Goal: Task Accomplishment & Management: Use online tool/utility

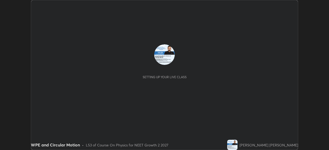
scroll to position [150, 329]
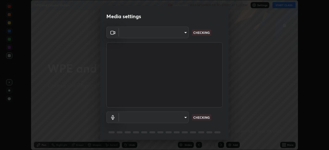
type input "5402053dac797fbd6203b9055fefd71c8703e877445e1219393e3e645ba4b0f2"
click at [169, 116] on body "Erase all WPE and Circular Motion Recording WAS SCHEDULED TO START AT 1:30 PM S…" at bounding box center [164, 75] width 329 height 150
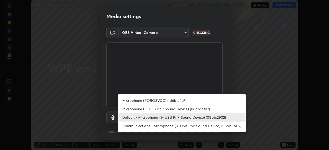
click at [182, 110] on li "Microphone (3- USB PnP Sound Device) (08bb:2902)" at bounding box center [182, 109] width 128 height 8
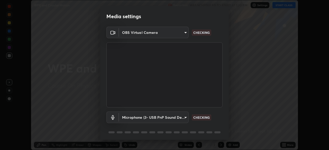
type input "55c49ec772b493a5fbef41ed534a22dcc48bd9c2a71093a13aa25e8885e862ad"
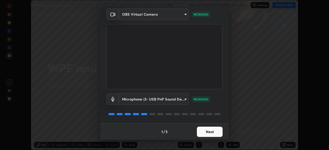
click at [207, 132] on button "Next" at bounding box center [210, 132] width 26 height 10
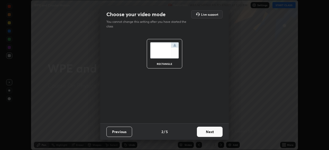
click at [209, 131] on button "Next" at bounding box center [210, 132] width 26 height 10
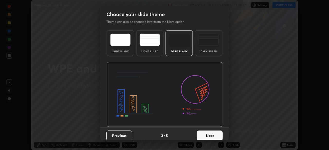
click at [215, 131] on button "Next" at bounding box center [210, 136] width 26 height 10
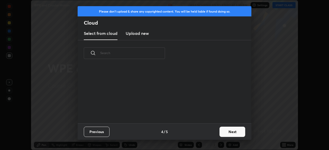
click at [231, 129] on button "Next" at bounding box center [233, 132] width 26 height 10
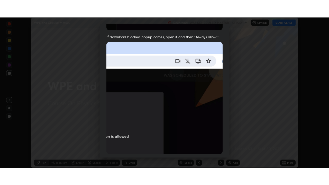
scroll to position [123, 0]
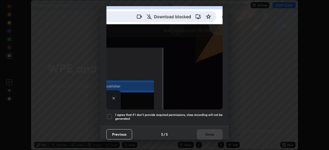
click at [109, 114] on div at bounding box center [110, 117] width 6 height 6
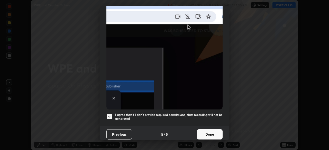
click at [203, 132] on button "Done" at bounding box center [210, 135] width 26 height 10
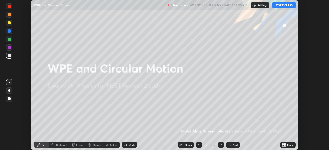
click at [285, 144] on icon at bounding box center [285, 144] width 1 height 1
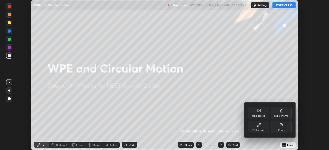
click at [263, 122] on div "Full screen" at bounding box center [259, 127] width 21 height 12
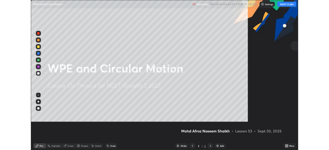
scroll to position [185, 329]
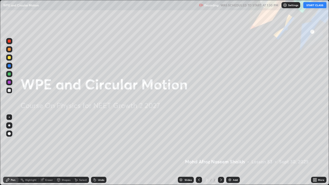
click at [312, 5] on button "START CLASS" at bounding box center [315, 5] width 23 height 6
click at [231, 150] on img at bounding box center [230, 180] width 4 height 4
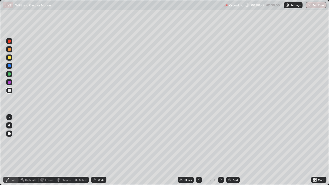
click at [10, 50] on div at bounding box center [9, 49] width 3 height 3
click at [10, 126] on div at bounding box center [9, 126] width 2 height 2
click at [10, 89] on div at bounding box center [9, 90] width 3 height 3
click at [9, 50] on div at bounding box center [9, 49] width 3 height 3
click at [9, 58] on div at bounding box center [9, 57] width 3 height 3
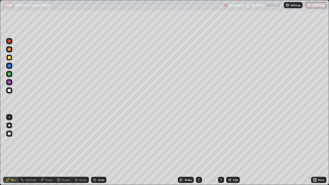
click at [10, 50] on div at bounding box center [9, 49] width 3 height 3
click at [9, 59] on div at bounding box center [9, 57] width 3 height 3
click at [11, 91] on div at bounding box center [9, 90] width 3 height 3
click at [47, 150] on div "Eraser" at bounding box center [49, 180] width 8 height 3
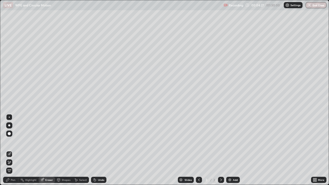
click at [13, 150] on div "Pen" at bounding box center [10, 180] width 15 height 6
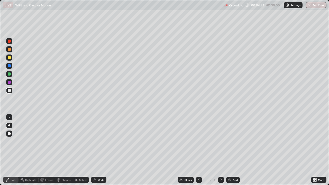
click at [11, 38] on div at bounding box center [9, 41] width 6 height 6
click at [77, 150] on icon at bounding box center [76, 180] width 4 height 4
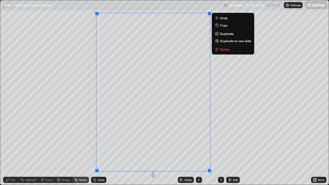
click at [228, 47] on p "Delete" at bounding box center [225, 49] width 10 height 4
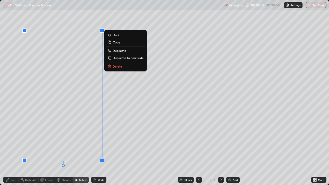
click at [122, 67] on button "Delete" at bounding box center [126, 66] width 38 height 6
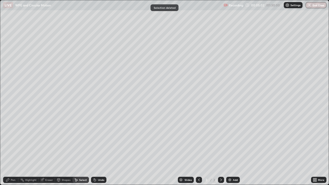
click at [45, 150] on div "Eraser" at bounding box center [47, 180] width 16 height 6
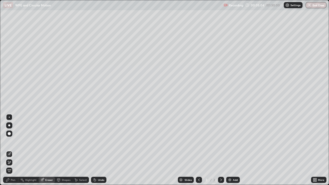
click at [11, 150] on div "Pen" at bounding box center [13, 180] width 5 height 3
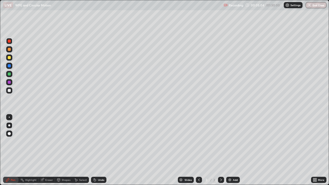
click at [8, 91] on div at bounding box center [9, 90] width 3 height 3
click at [94, 150] on icon at bounding box center [95, 180] width 2 height 2
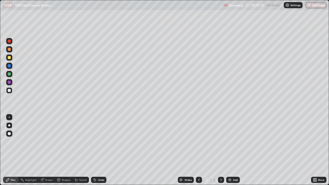
click at [91, 150] on div "Undo" at bounding box center [98, 180] width 15 height 6
click at [94, 150] on icon at bounding box center [94, 179] width 1 height 1
click at [77, 150] on icon at bounding box center [76, 180] width 3 height 3
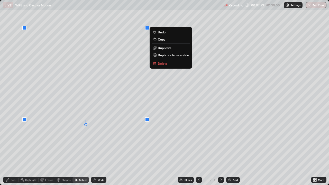
click at [161, 64] on p "Delete" at bounding box center [163, 63] width 10 height 4
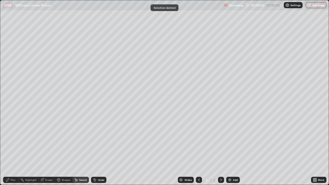
click at [46, 150] on div "Eraser" at bounding box center [49, 180] width 8 height 3
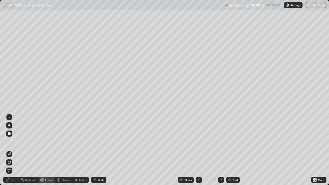
click at [14, 150] on div "Pen" at bounding box center [13, 180] width 5 height 3
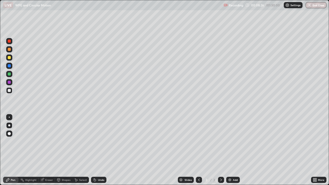
click at [94, 150] on icon at bounding box center [94, 179] width 1 height 1
click at [9, 43] on div at bounding box center [9, 41] width 6 height 6
click at [9, 59] on div at bounding box center [9, 57] width 3 height 3
click at [9, 90] on div at bounding box center [9, 90] width 3 height 3
click at [8, 42] on div at bounding box center [9, 41] width 3 height 3
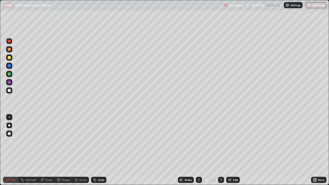
click at [8, 58] on div at bounding box center [9, 57] width 3 height 3
click at [10, 50] on div at bounding box center [9, 49] width 3 height 3
click at [10, 91] on div at bounding box center [9, 90] width 3 height 3
click at [94, 150] on icon at bounding box center [95, 180] width 2 height 2
click at [98, 150] on div "Undo" at bounding box center [98, 180] width 15 height 6
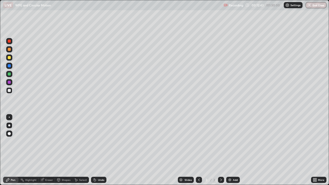
click at [9, 58] on div at bounding box center [9, 57] width 3 height 3
click at [94, 150] on icon at bounding box center [95, 180] width 2 height 2
click at [93, 150] on div "Undo" at bounding box center [98, 180] width 15 height 6
click at [94, 150] on div "Undo" at bounding box center [98, 180] width 15 height 6
click at [94, 150] on icon at bounding box center [95, 180] width 4 height 4
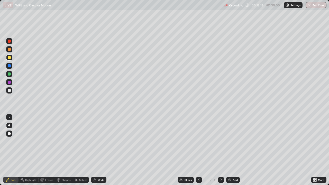
click at [94, 150] on icon at bounding box center [95, 180] width 2 height 2
click at [95, 150] on icon at bounding box center [95, 180] width 2 height 2
click at [94, 150] on icon at bounding box center [95, 180] width 2 height 2
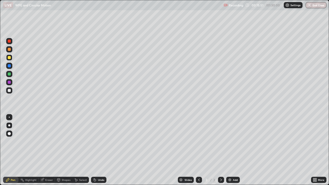
click at [94, 150] on icon at bounding box center [95, 180] width 2 height 2
click at [229, 150] on img at bounding box center [230, 180] width 4 height 4
click at [10, 58] on div at bounding box center [9, 57] width 3 height 3
click at [94, 150] on icon at bounding box center [95, 180] width 2 height 2
click at [94, 150] on icon at bounding box center [94, 179] width 1 height 1
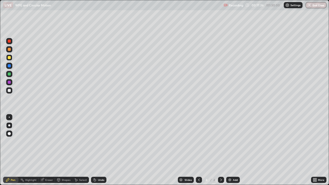
click at [94, 150] on icon at bounding box center [94, 179] width 1 height 1
click at [13, 150] on div "Pen" at bounding box center [10, 180] width 15 height 6
click at [9, 42] on div at bounding box center [9, 41] width 3 height 3
click at [10, 91] on div at bounding box center [9, 90] width 3 height 3
click at [8, 49] on div at bounding box center [9, 49] width 3 height 3
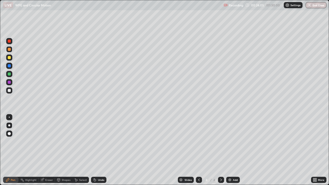
click at [43, 150] on icon at bounding box center [41, 180] width 3 height 3
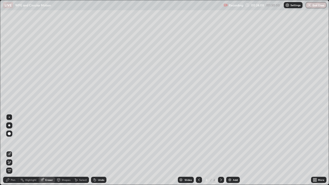
click at [6, 150] on icon at bounding box center [7, 180] width 3 height 3
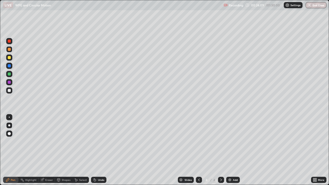
click at [10, 43] on div at bounding box center [9, 41] width 6 height 6
click at [12, 150] on div "Pen" at bounding box center [13, 180] width 5 height 3
click at [43, 150] on icon at bounding box center [42, 179] width 3 height 3
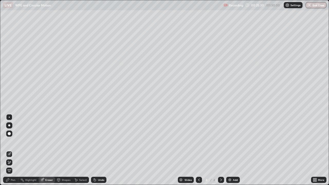
click at [14, 150] on div "Pen" at bounding box center [10, 180] width 15 height 6
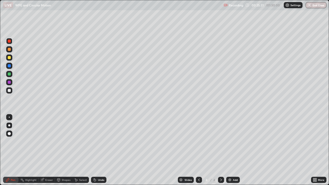
click at [43, 150] on icon at bounding box center [41, 180] width 3 height 3
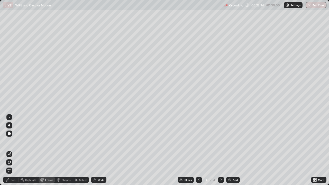
click at [9, 150] on div "Pen" at bounding box center [10, 180] width 15 height 6
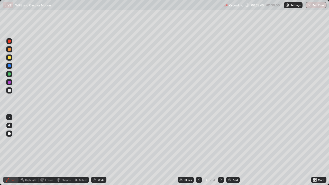
click at [94, 150] on icon at bounding box center [94, 179] width 1 height 1
click at [94, 150] on icon at bounding box center [95, 180] width 2 height 2
click at [47, 150] on div "Eraser" at bounding box center [49, 180] width 8 height 3
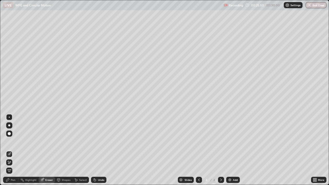
click at [10, 150] on div "Pen" at bounding box center [10, 180] width 15 height 6
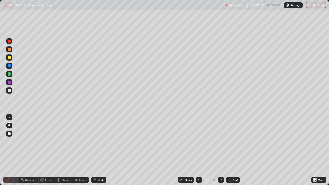
click at [42, 150] on icon at bounding box center [41, 180] width 3 height 3
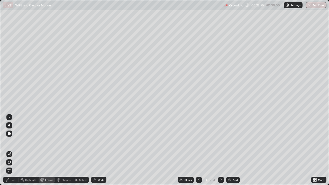
click at [4, 150] on div "Pen" at bounding box center [10, 180] width 15 height 6
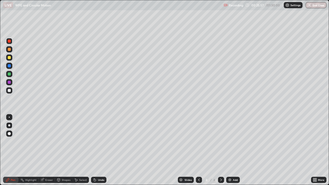
click at [44, 150] on div "Eraser" at bounding box center [47, 180] width 16 height 6
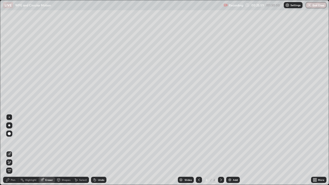
click at [13, 150] on div "Pen" at bounding box center [13, 180] width 5 height 3
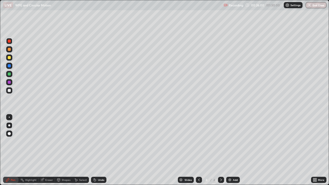
click at [12, 88] on div at bounding box center [9, 90] width 6 height 8
click at [42, 150] on icon at bounding box center [42, 179] width 3 height 3
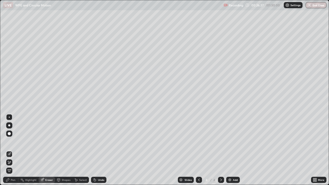
click at [10, 150] on div "Pen" at bounding box center [10, 180] width 15 height 6
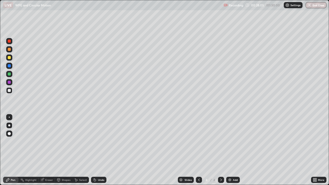
click at [9, 88] on div at bounding box center [9, 90] width 6 height 6
click at [8, 49] on div at bounding box center [9, 49] width 3 height 3
click at [9, 58] on div at bounding box center [9, 57] width 3 height 3
click at [10, 91] on div at bounding box center [9, 90] width 3 height 3
click at [10, 40] on div at bounding box center [9, 41] width 3 height 3
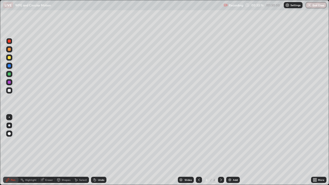
click at [98, 150] on div "Undo" at bounding box center [98, 180] width 15 height 6
click at [80, 150] on div "Select" at bounding box center [83, 180] width 8 height 3
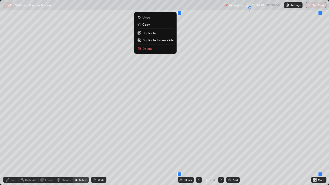
click at [158, 41] on p "Duplicate to new slide" at bounding box center [158, 40] width 31 height 4
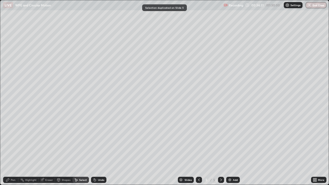
click at [45, 150] on div "Eraser" at bounding box center [47, 180] width 16 height 6
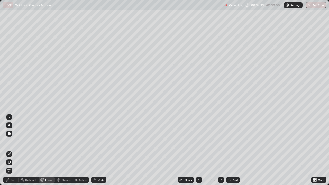
click at [15, 150] on div "Pen" at bounding box center [10, 180] width 15 height 6
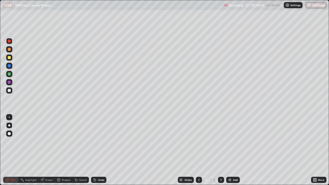
click at [11, 51] on div at bounding box center [9, 49] width 6 height 6
click at [9, 91] on div at bounding box center [9, 90] width 3 height 3
click at [10, 42] on div at bounding box center [9, 41] width 3 height 3
click at [10, 91] on div at bounding box center [9, 90] width 3 height 3
click at [9, 41] on div at bounding box center [9, 41] width 3 height 3
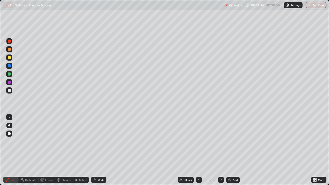
click at [9, 58] on div at bounding box center [9, 57] width 3 height 3
click at [228, 150] on img at bounding box center [230, 180] width 4 height 4
click at [9, 91] on div at bounding box center [9, 90] width 3 height 3
click at [9, 90] on div at bounding box center [9, 90] width 3 height 3
click at [8, 90] on div at bounding box center [9, 90] width 3 height 3
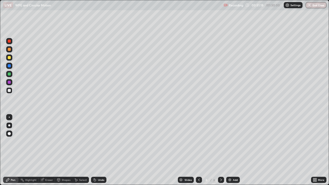
click at [10, 60] on div at bounding box center [9, 58] width 6 height 6
click at [48, 150] on div "Eraser" at bounding box center [49, 180] width 8 height 3
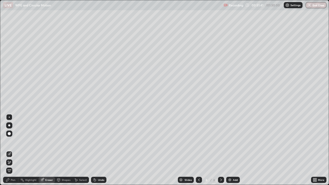
click at [14, 150] on div "Pen" at bounding box center [10, 180] width 15 height 6
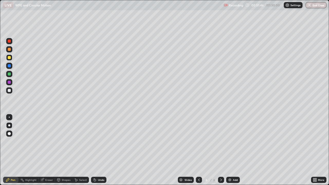
click at [93, 150] on div "Undo" at bounding box center [98, 180] width 15 height 6
click at [92, 150] on div "Undo" at bounding box center [97, 180] width 17 height 10
click at [96, 150] on icon at bounding box center [95, 180] width 4 height 4
click at [94, 150] on icon at bounding box center [95, 180] width 2 height 2
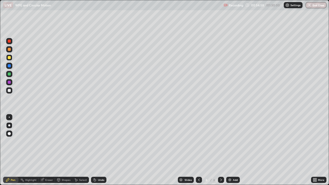
click at [116, 150] on div "Slides 6 / 6 Add" at bounding box center [209, 180] width 205 height 10
click at [119, 150] on div "Slides 6 / 6 Add" at bounding box center [209, 180] width 205 height 10
click at [122, 150] on div "Slides 6 / 6 Add" at bounding box center [209, 180] width 205 height 10
click at [116, 150] on div "Slides 6 / 6 Add" at bounding box center [209, 180] width 205 height 10
click at [95, 150] on icon at bounding box center [95, 180] width 4 height 4
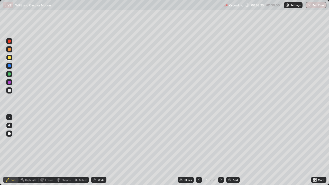
click at [85, 150] on div "Select" at bounding box center [83, 180] width 8 height 3
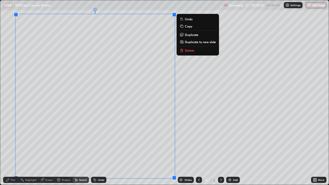
click at [192, 44] on p "Duplicate to new slide" at bounding box center [200, 42] width 31 height 4
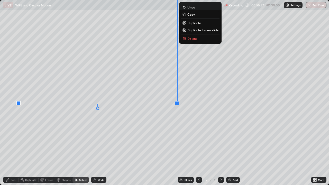
click at [12, 150] on div "Erase all" at bounding box center [9, 92] width 12 height 165
click at [17, 146] on div "0 ° Undo Copy Duplicate Duplicate to new slide Delete" at bounding box center [164, 92] width 329 height 185
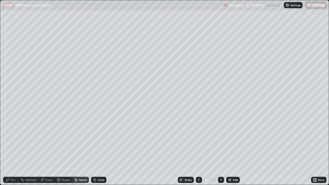
click at [199, 150] on icon at bounding box center [199, 180] width 2 height 3
click at [221, 150] on icon at bounding box center [221, 180] width 4 height 4
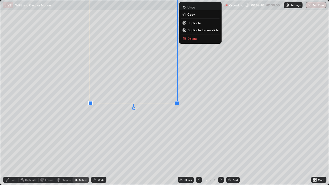
click at [10, 150] on div "Pen" at bounding box center [10, 180] width 15 height 6
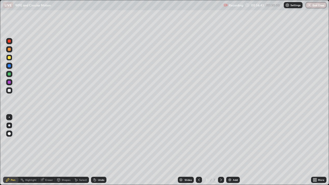
click at [93, 150] on icon at bounding box center [95, 180] width 4 height 4
click at [94, 150] on icon at bounding box center [95, 180] width 2 height 2
click at [314, 150] on icon at bounding box center [314, 179] width 1 height 1
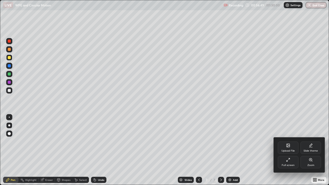
click at [288, 150] on div "Full screen" at bounding box center [288, 162] width 21 height 12
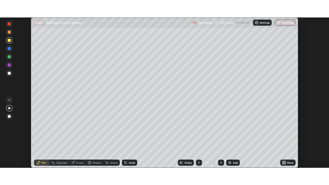
scroll to position [25574, 25395]
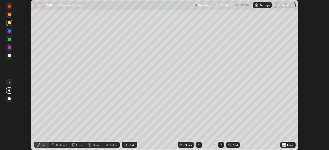
click at [285, 144] on icon at bounding box center [285, 144] width 1 height 1
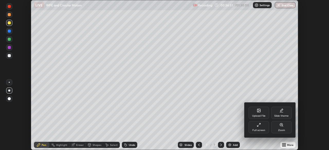
click at [260, 124] on icon at bounding box center [259, 124] width 1 height 1
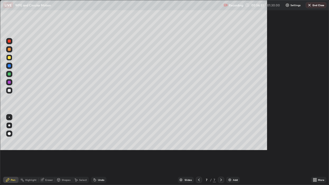
scroll to position [185, 329]
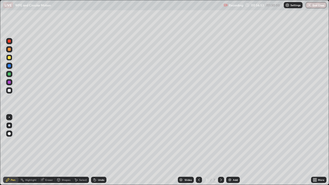
click at [44, 150] on div "Eraser" at bounding box center [47, 180] width 16 height 6
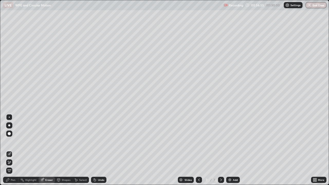
click at [11, 150] on div "Pen" at bounding box center [13, 180] width 5 height 3
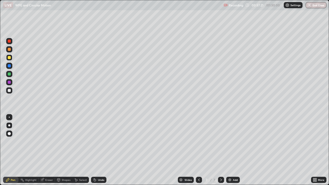
click at [11, 50] on div at bounding box center [9, 49] width 6 height 6
click at [10, 91] on div at bounding box center [9, 90] width 3 height 3
click at [96, 150] on div "Undo" at bounding box center [98, 180] width 15 height 6
click at [229, 150] on img at bounding box center [230, 180] width 4 height 4
click at [11, 91] on div at bounding box center [9, 90] width 3 height 3
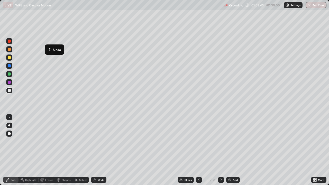
click at [48, 47] on button "Undo" at bounding box center [54, 50] width 15 height 6
click at [94, 150] on icon at bounding box center [95, 180] width 2 height 2
click at [47, 150] on div "Eraser" at bounding box center [49, 180] width 8 height 3
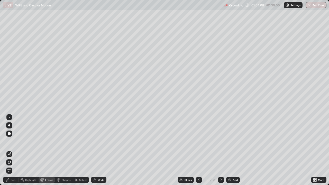
click at [16, 150] on div "Pen" at bounding box center [10, 180] width 15 height 6
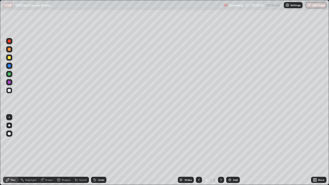
click at [10, 90] on div at bounding box center [9, 90] width 3 height 3
click at [94, 150] on icon at bounding box center [94, 179] width 1 height 1
click at [9, 90] on div at bounding box center [9, 90] width 3 height 3
click at [317, 6] on button "End Class" at bounding box center [316, 5] width 21 height 6
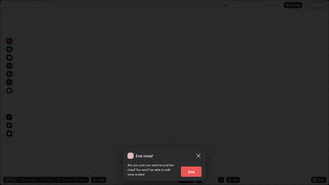
click at [198, 150] on button "End" at bounding box center [191, 172] width 21 height 10
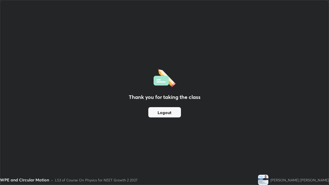
click at [172, 112] on button "Logout" at bounding box center [164, 112] width 33 height 10
